Goal: Obtain resource: Obtain resource

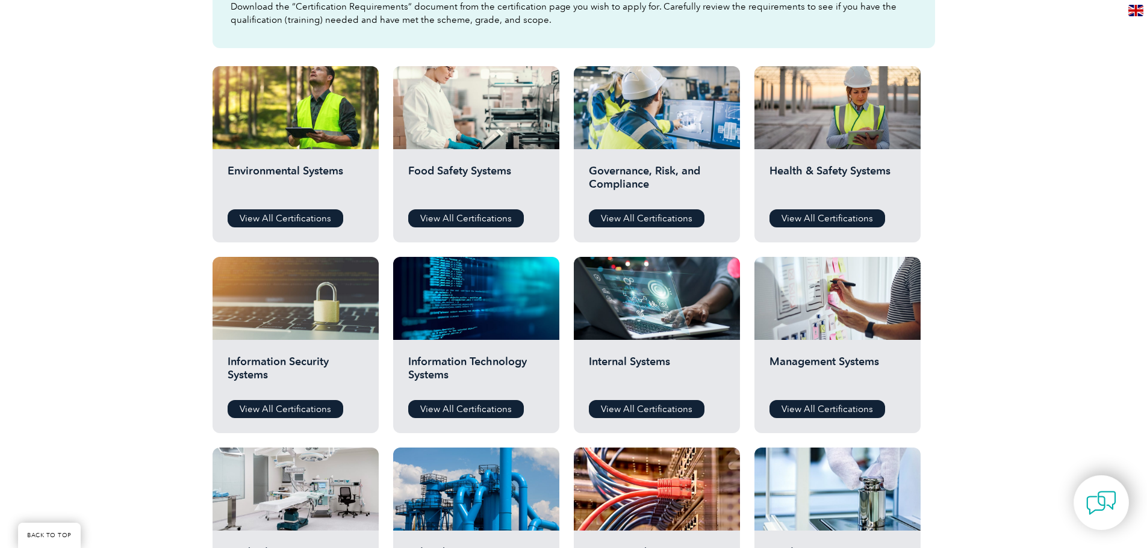
scroll to position [381, 0]
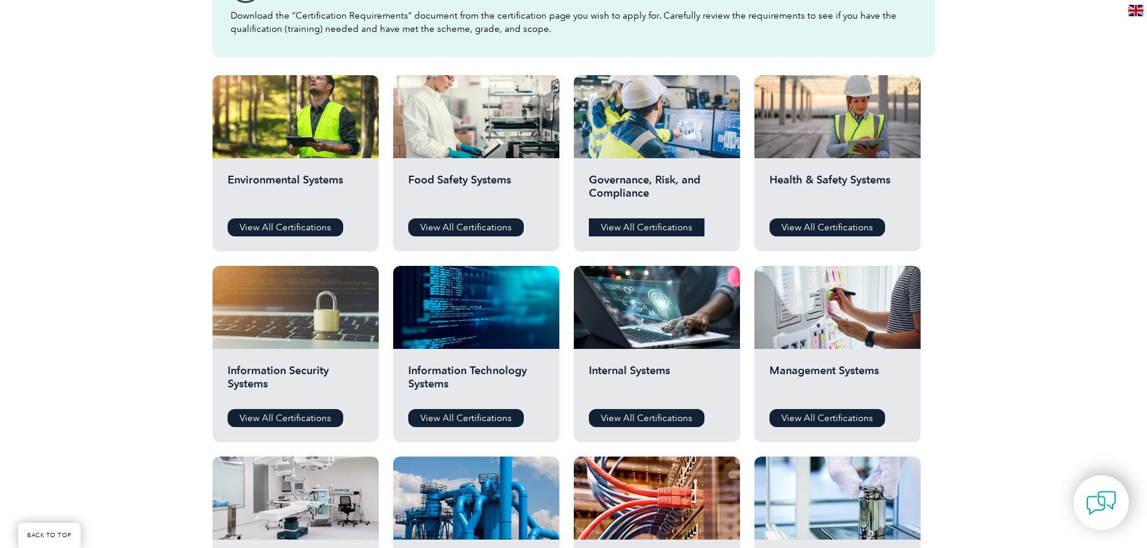
click at [639, 219] on link "View All Certifications" at bounding box center [647, 228] width 116 height 18
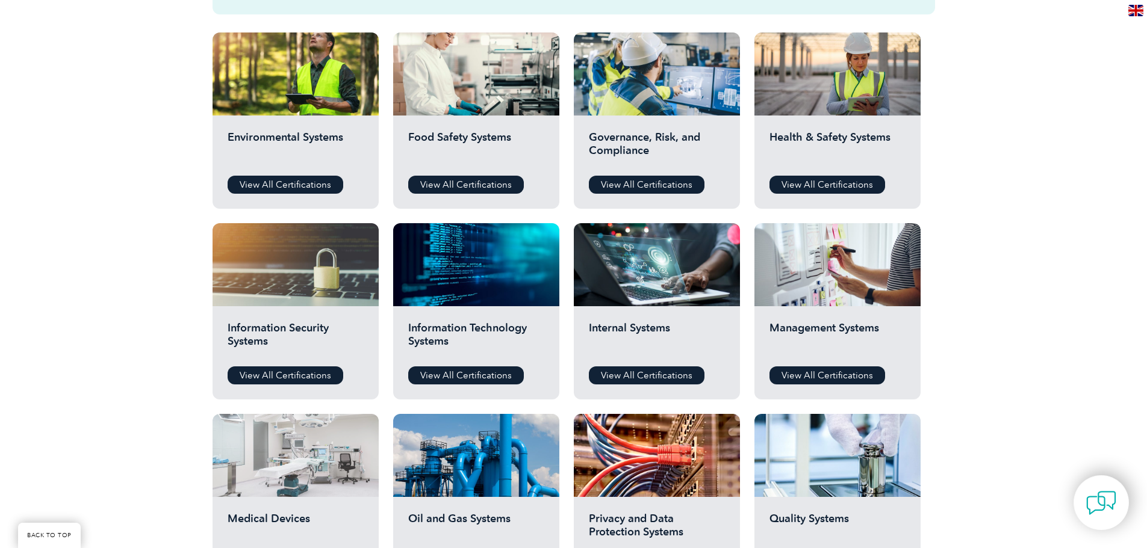
scroll to position [441, 0]
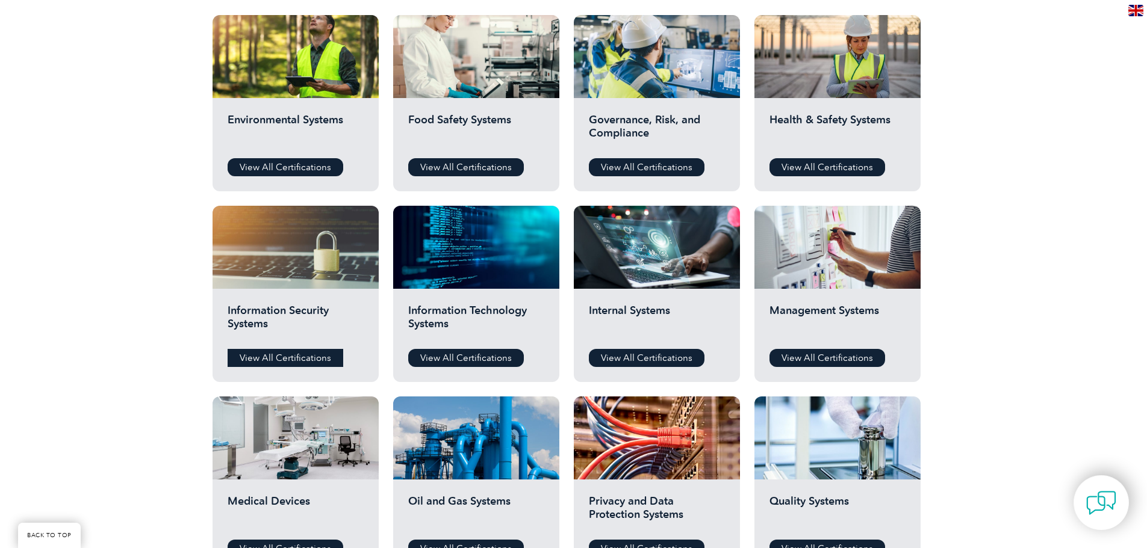
click at [293, 353] on link "View All Certifications" at bounding box center [286, 358] width 116 height 18
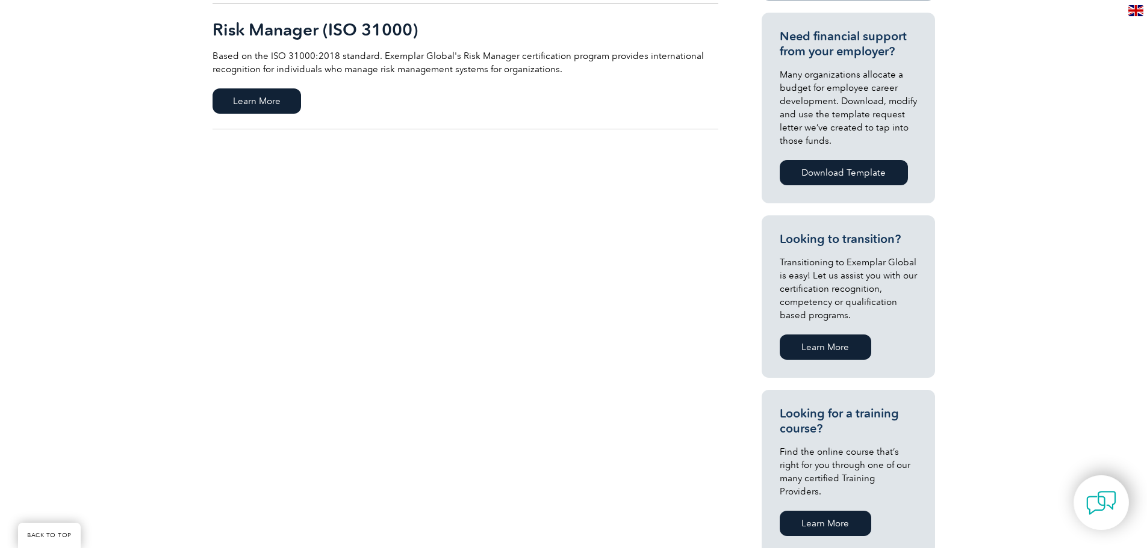
scroll to position [421, 0]
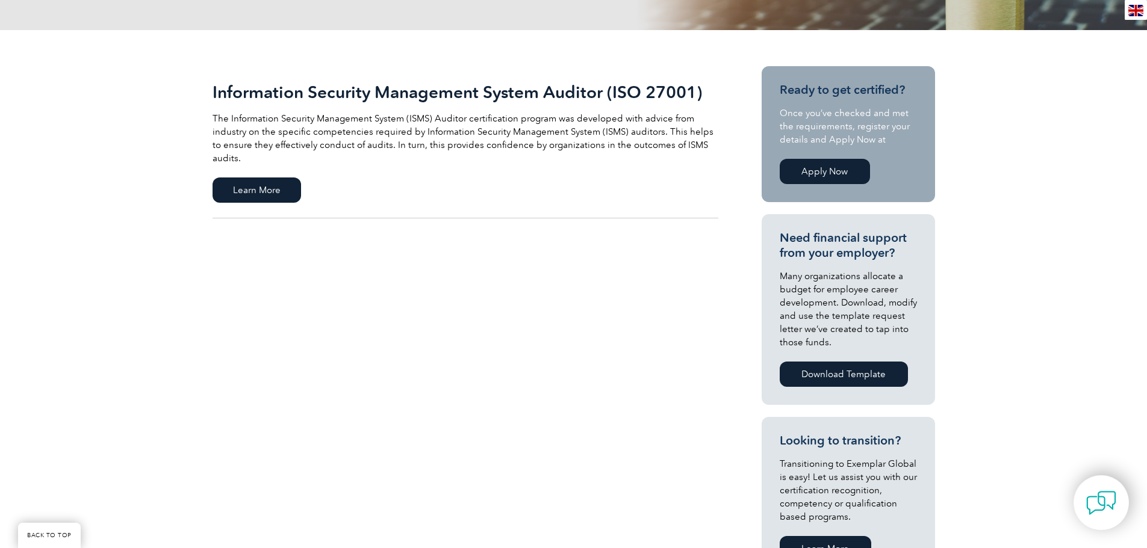
scroll to position [241, 0]
click at [284, 177] on span "Learn More" at bounding box center [257, 189] width 89 height 25
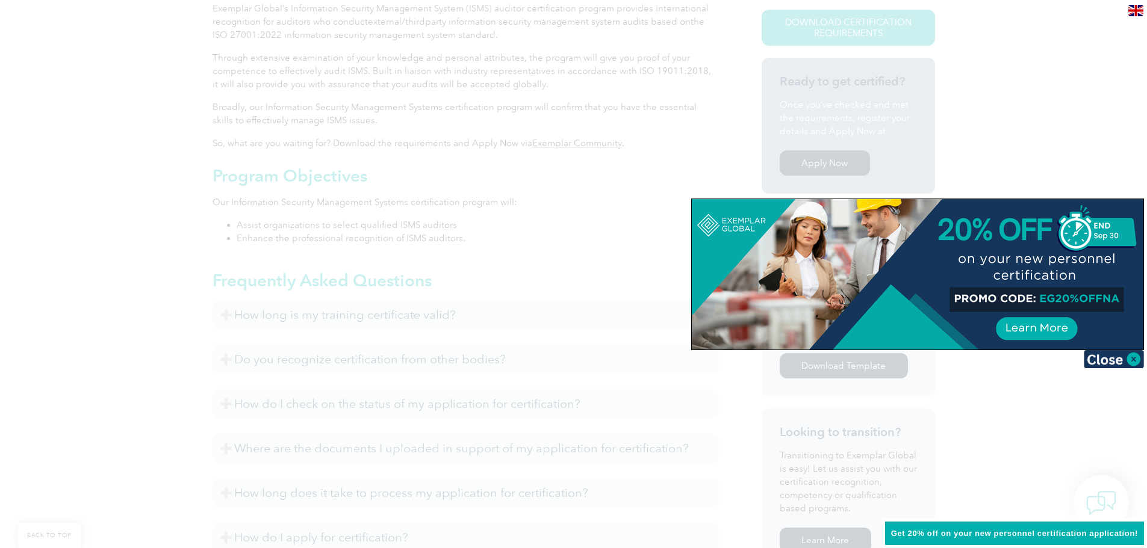
scroll to position [371, 0]
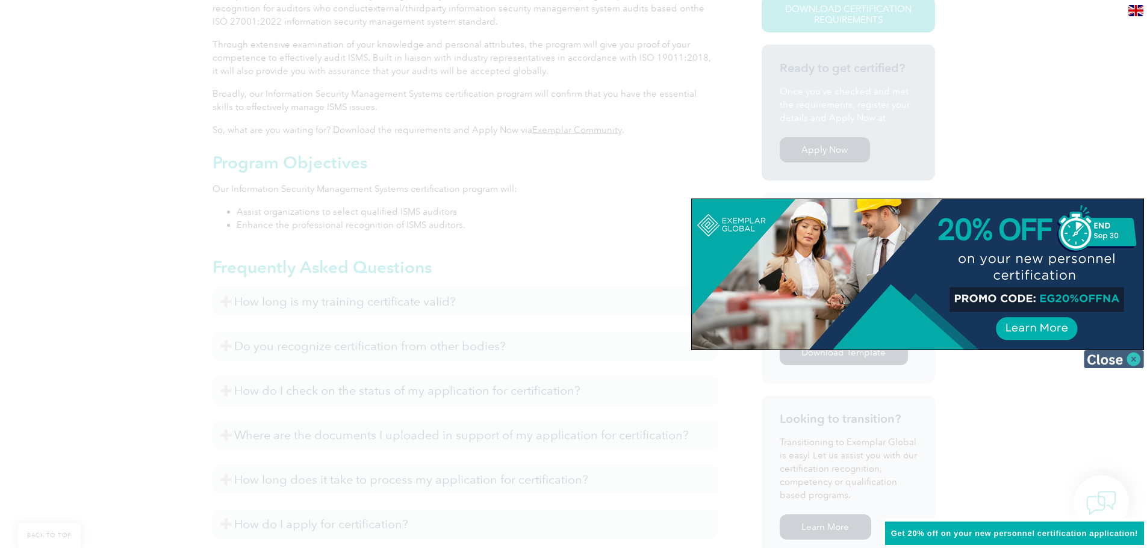
click at [1133, 358] on img at bounding box center [1114, 359] width 60 height 18
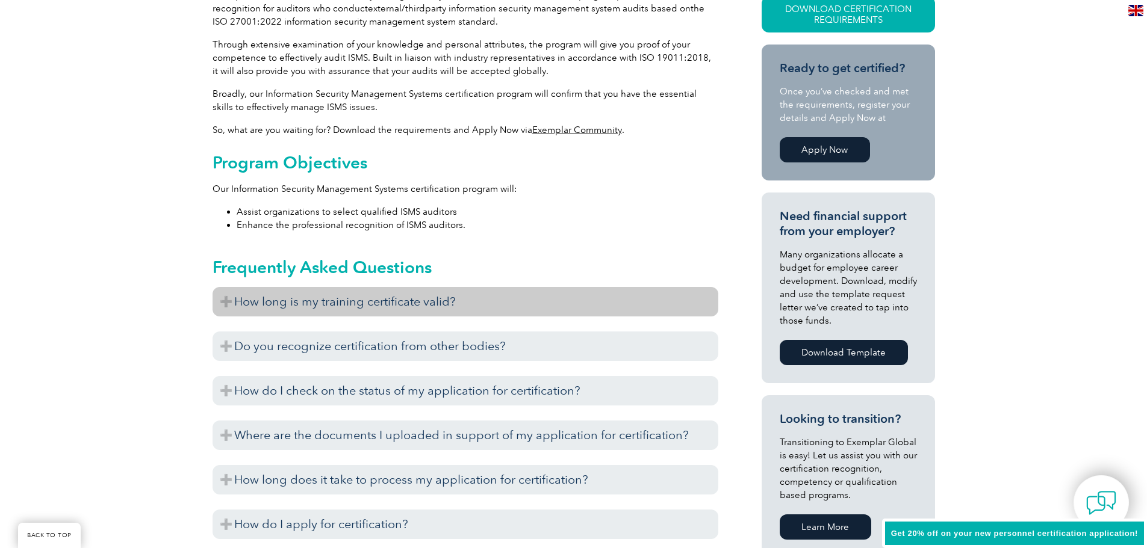
click at [223, 300] on h3 "How long is my training certificate valid?" at bounding box center [466, 302] width 506 height 30
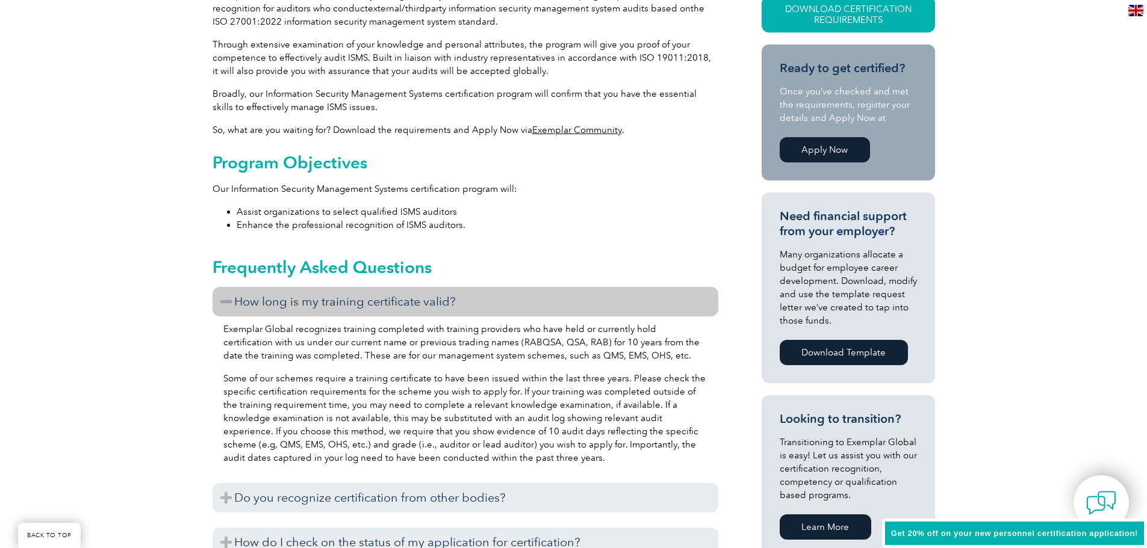
click at [223, 300] on h3 "How long is my training certificate valid?" at bounding box center [466, 302] width 506 height 30
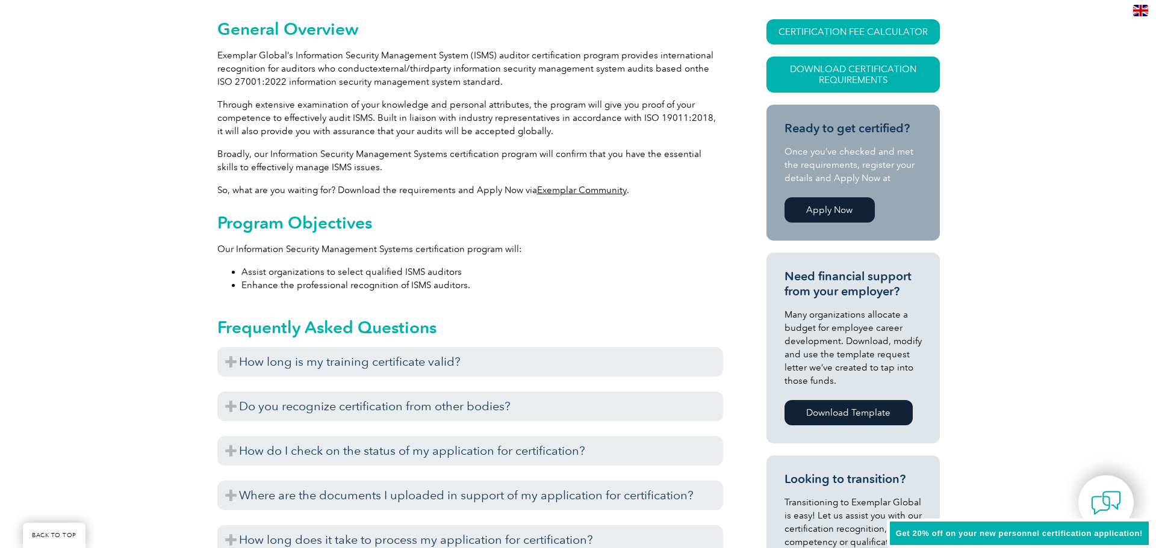
scroll to position [250, 0]
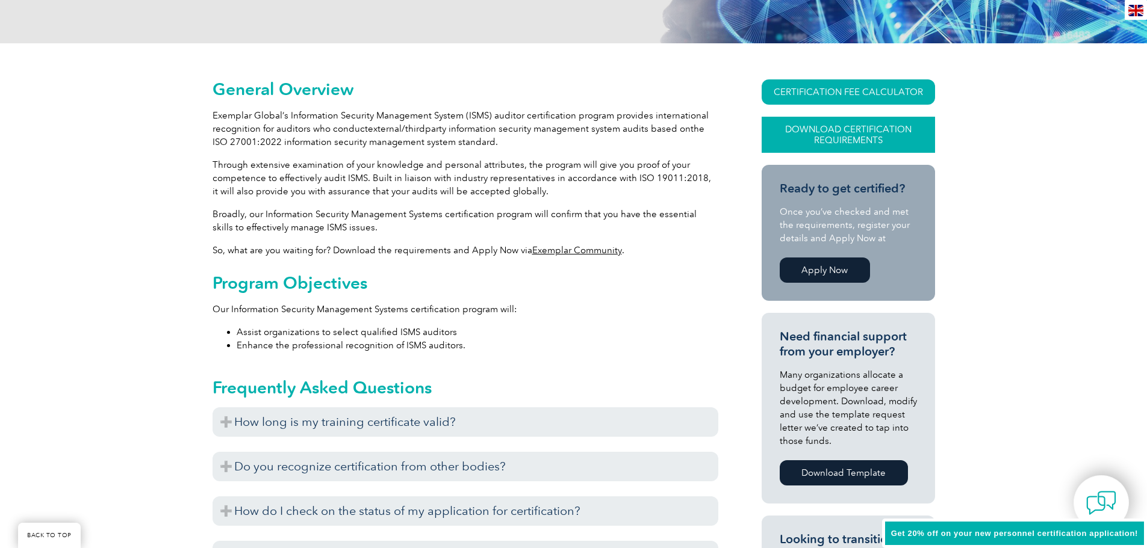
click at [857, 130] on link "Download Certification Requirements" at bounding box center [848, 135] width 173 height 36
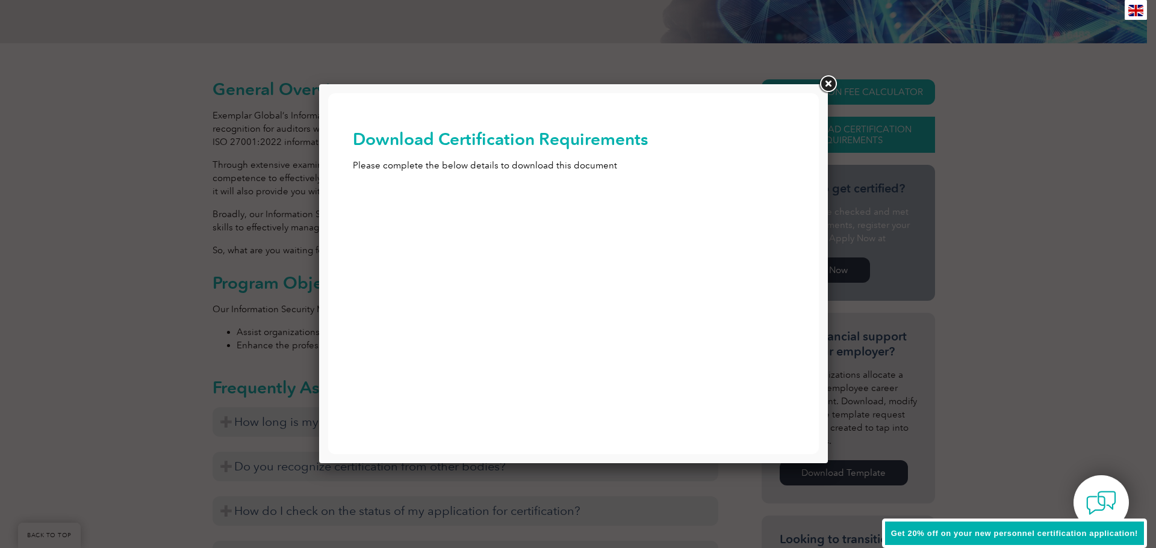
scroll to position [0, 0]
click at [567, 214] on input "First Name (Required)" at bounding box center [574, 212] width 442 height 22
type input "hb"
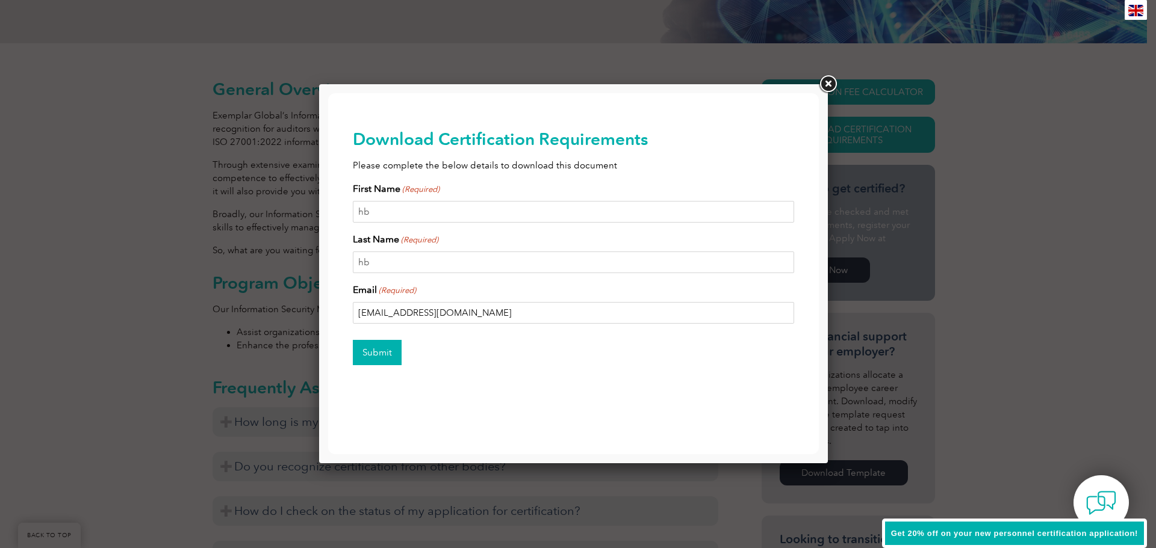
type input "hims_sagitarious@yahoo.com.au"
click at [387, 353] on input "Submit" at bounding box center [377, 352] width 49 height 25
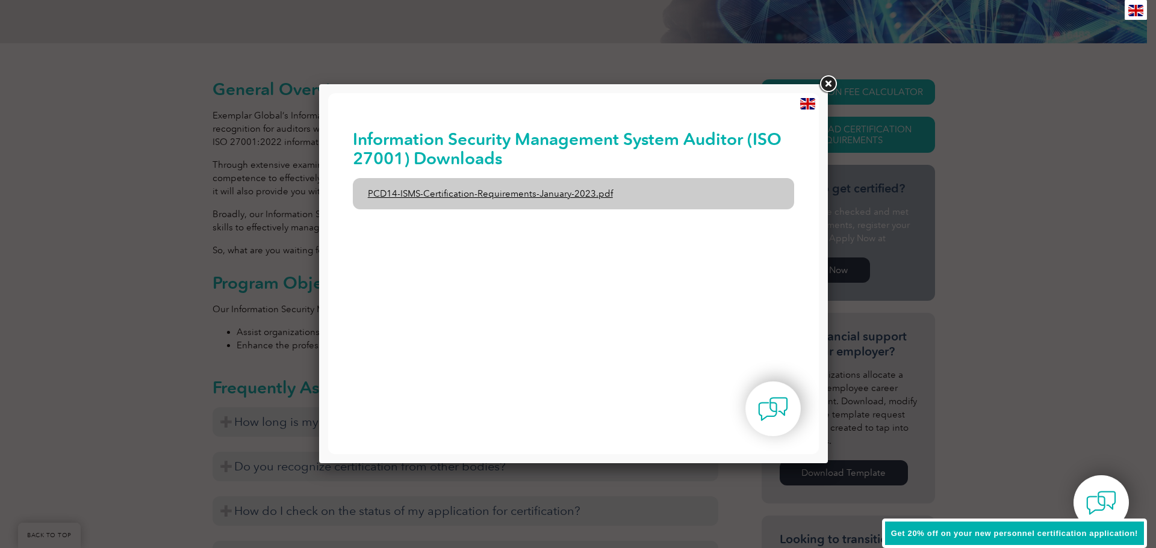
click at [493, 195] on link "PCD14-ISMS-Certification-Requirements-January-2023.pdf" at bounding box center [574, 193] width 442 height 31
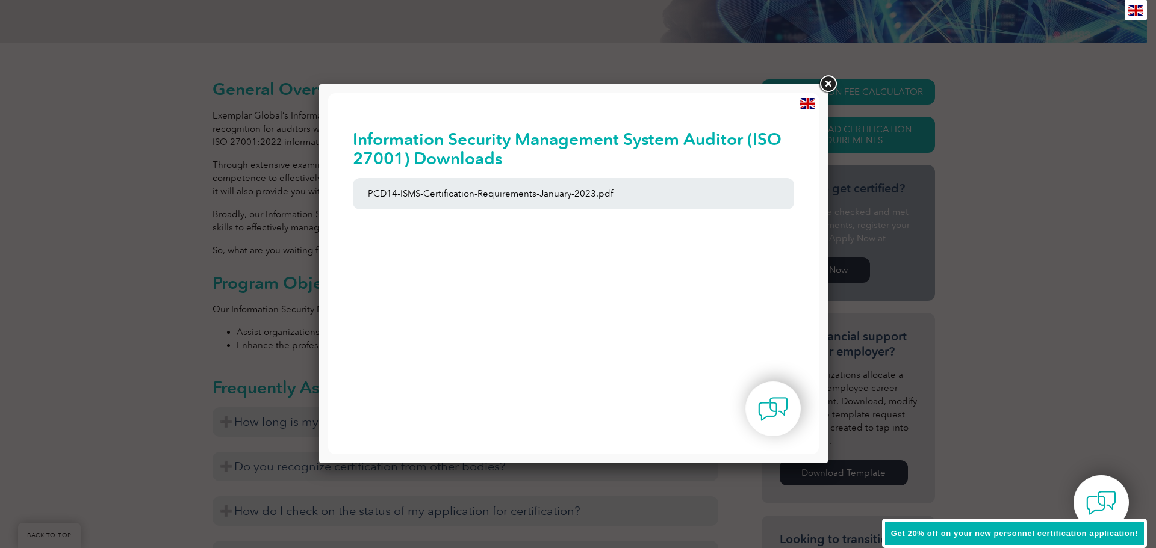
click at [828, 79] on link at bounding box center [828, 84] width 22 height 22
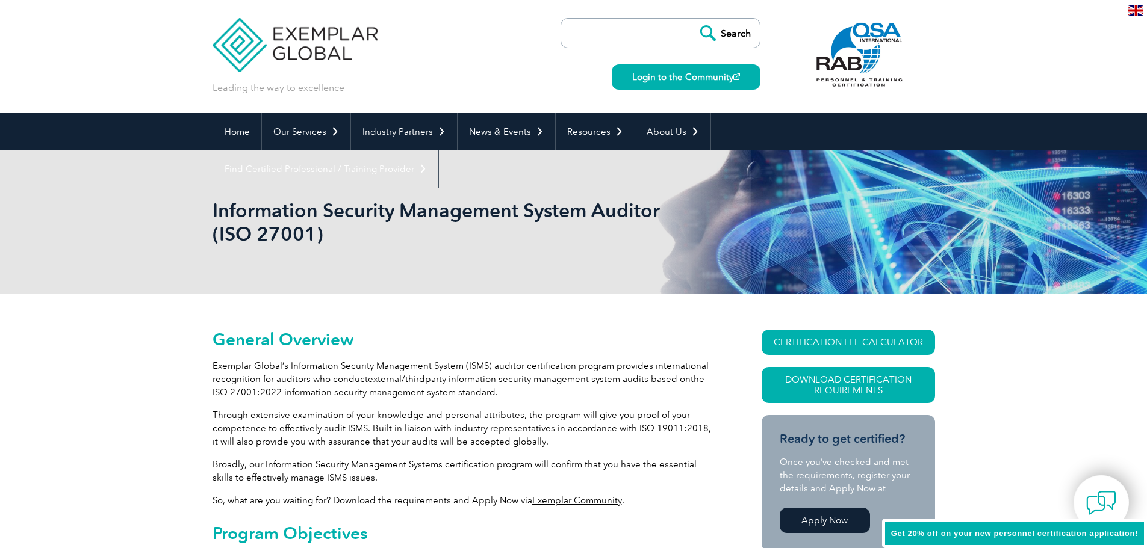
click at [313, 41] on img at bounding box center [296, 36] width 166 height 72
